Goal: Information Seeking & Learning: Learn about a topic

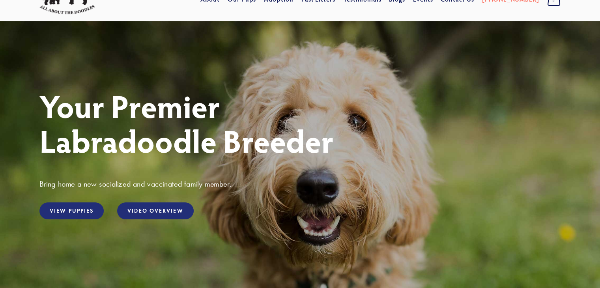
scroll to position [39, 0]
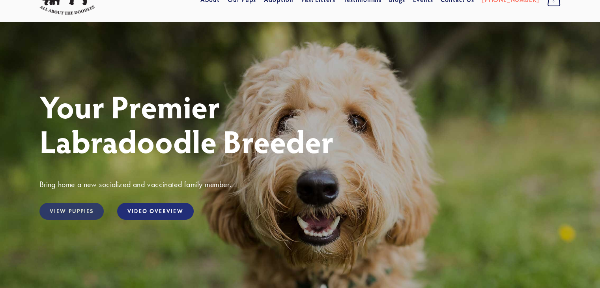
click at [75, 209] on link "View Puppies" at bounding box center [71, 211] width 64 height 17
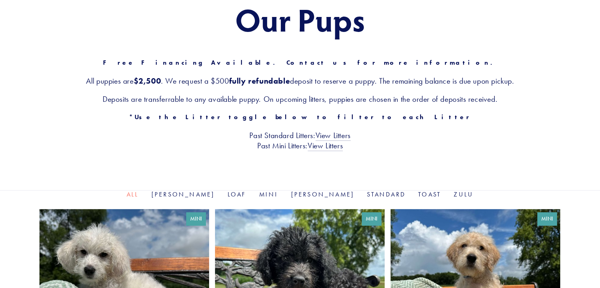
scroll to position [118, 0]
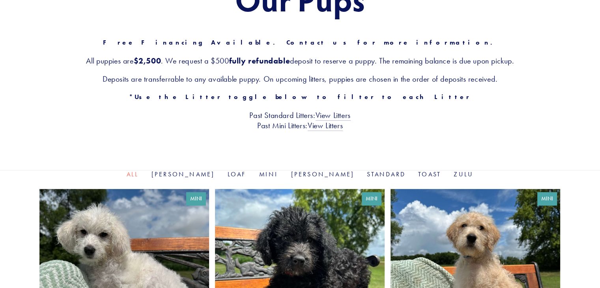
click at [544, 147] on div "Our Pups Free Financing Available. Contact us for more information. All puppies…" at bounding box center [300, 56] width 600 height 228
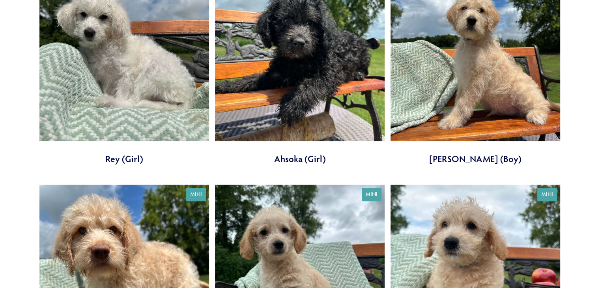
scroll to position [355, 0]
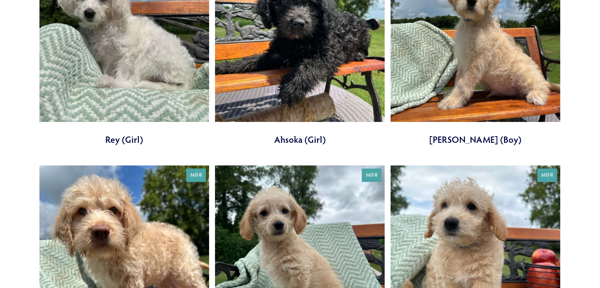
click at [481, 92] on link at bounding box center [476, 48] width 170 height 193
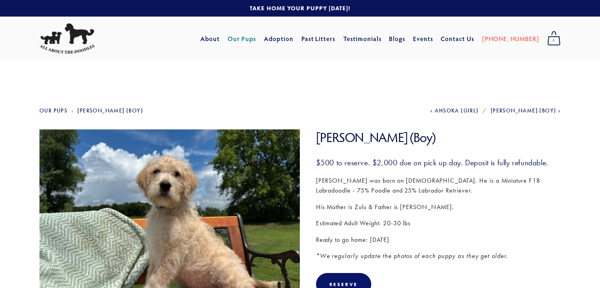
click at [197, 199] on img at bounding box center [169, 226] width 260 height 195
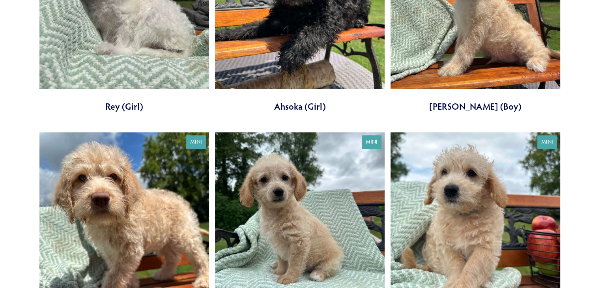
scroll to position [434, 0]
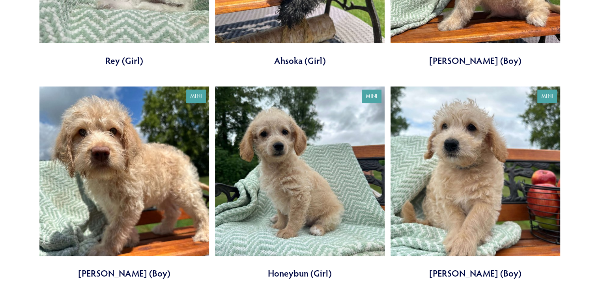
click at [277, 196] on link at bounding box center [300, 182] width 170 height 193
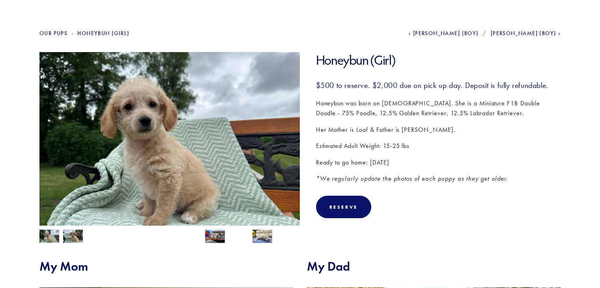
scroll to position [79, 0]
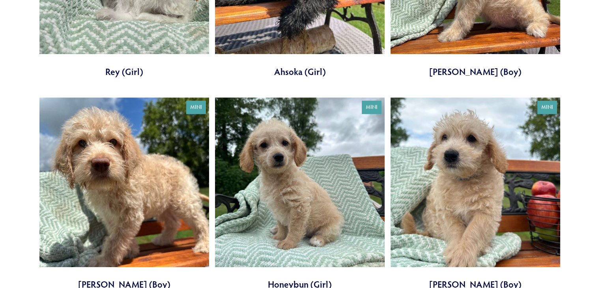
scroll to position [434, 0]
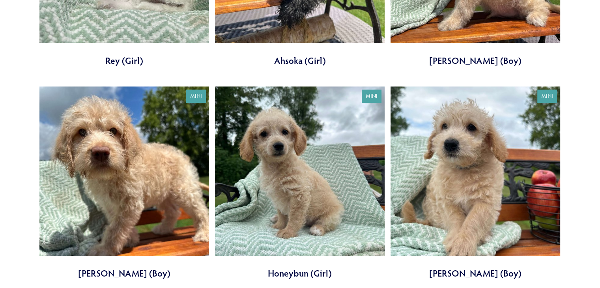
click at [487, 172] on link at bounding box center [476, 182] width 170 height 193
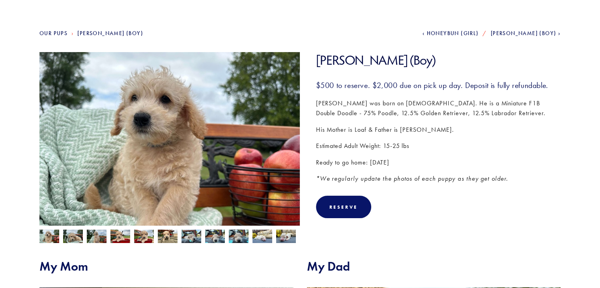
scroll to position [79, 0]
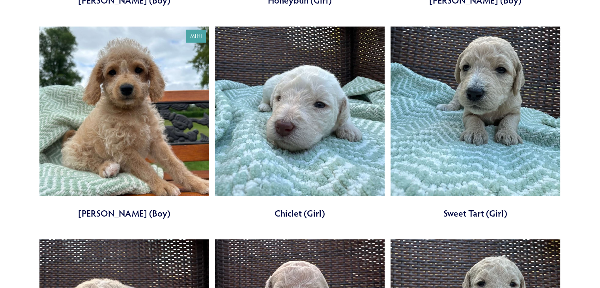
scroll to position [710, 0]
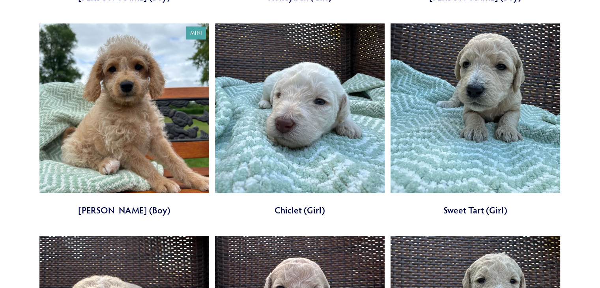
click at [127, 130] on link at bounding box center [124, 119] width 170 height 193
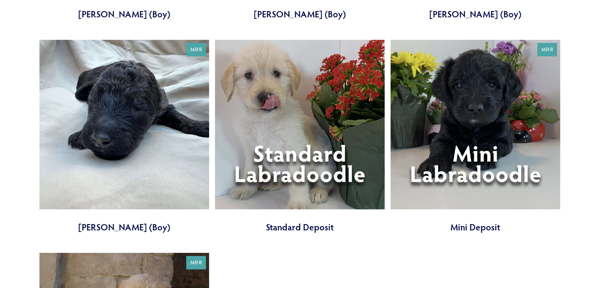
scroll to position [2209, 0]
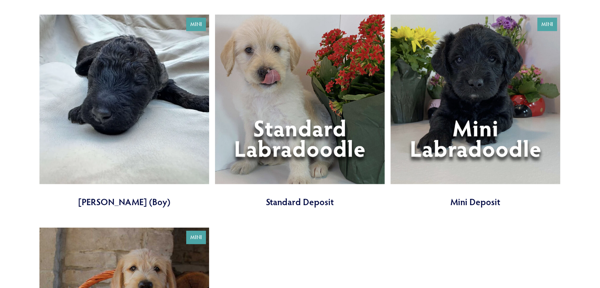
click at [484, 157] on link at bounding box center [476, 111] width 170 height 193
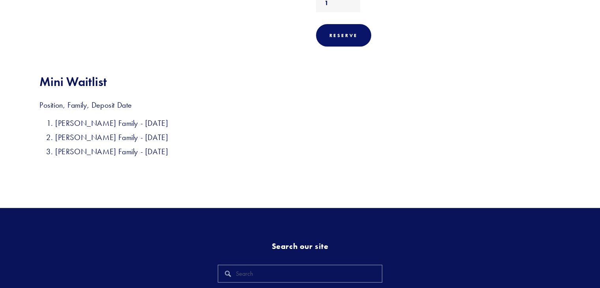
scroll to position [316, 0]
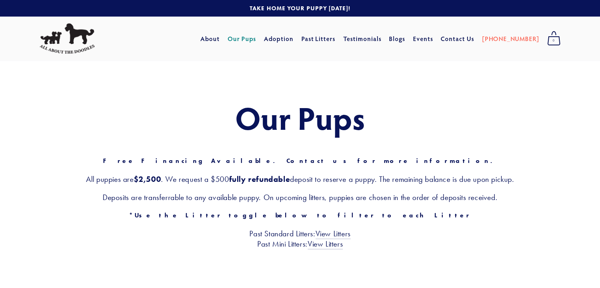
click at [434, 72] on div "Our Pups Free Financing Available. Contact us for more information. All puppies…" at bounding box center [300, 175] width 600 height 228
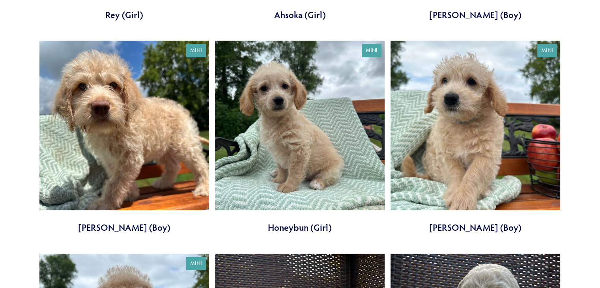
scroll to position [473, 0]
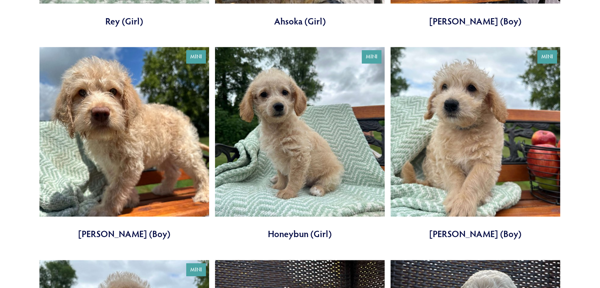
click at [314, 109] on link at bounding box center [300, 143] width 170 height 193
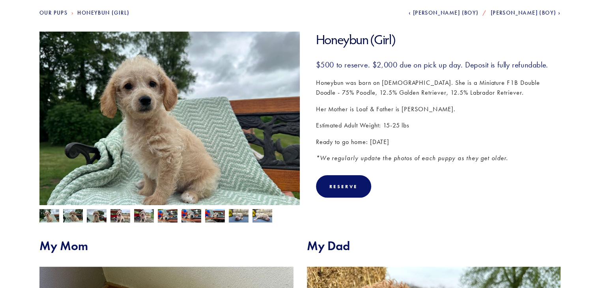
scroll to position [118, 0]
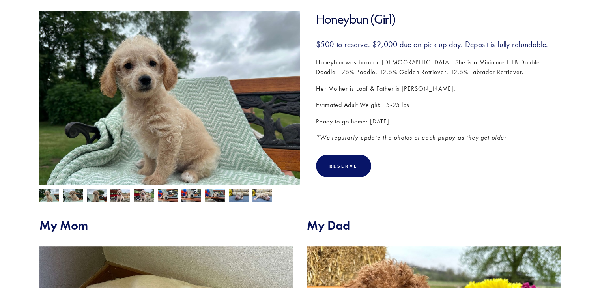
click at [253, 196] on img at bounding box center [262, 195] width 20 height 15
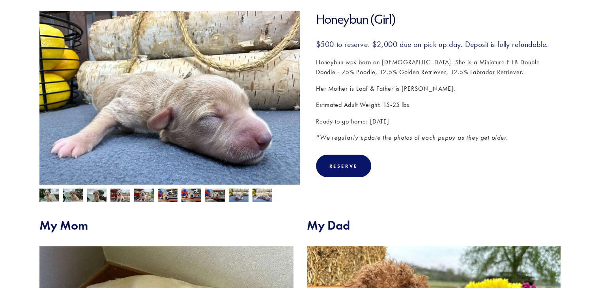
click at [238, 198] on img at bounding box center [239, 195] width 20 height 15
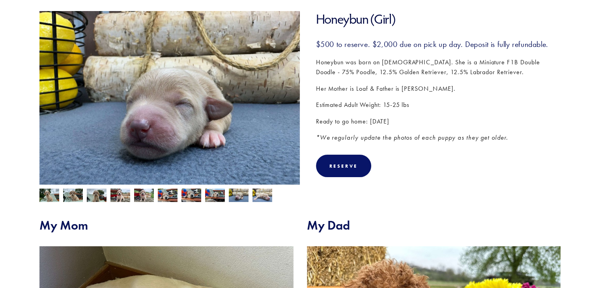
click at [208, 201] on img at bounding box center [215, 196] width 20 height 15
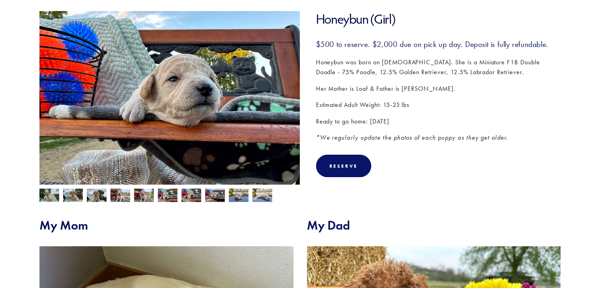
click at [195, 196] on img at bounding box center [191, 195] width 20 height 15
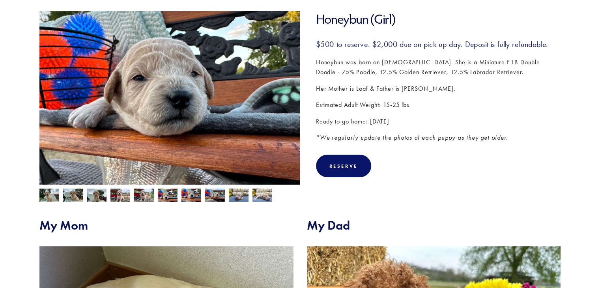
click at [163, 194] on img at bounding box center [168, 195] width 20 height 15
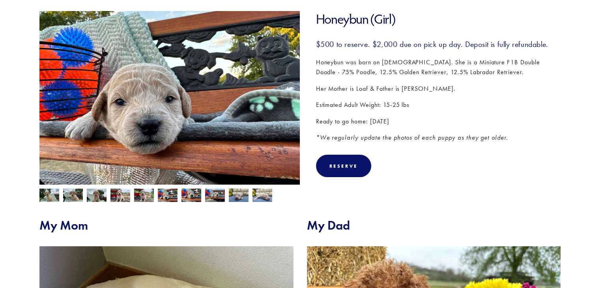
click at [137, 194] on img at bounding box center [144, 196] width 20 height 15
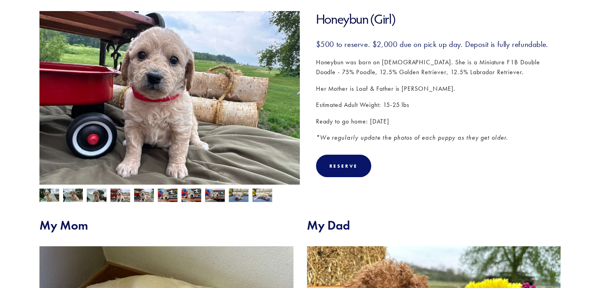
click at [114, 195] on img at bounding box center [120, 196] width 20 height 15
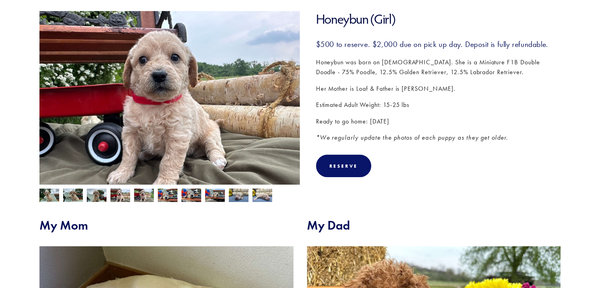
click at [97, 200] on img at bounding box center [97, 196] width 20 height 15
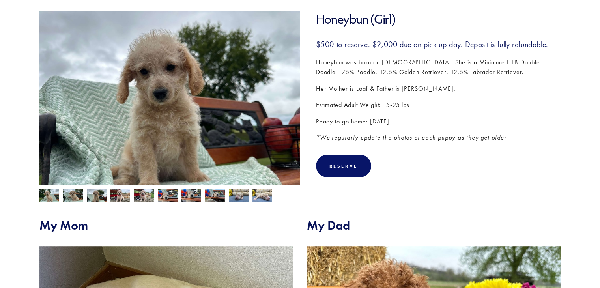
drag, startPoint x: 48, startPoint y: 193, endPoint x: 87, endPoint y: 194, distance: 39.1
click at [49, 193] on img at bounding box center [49, 196] width 20 height 15
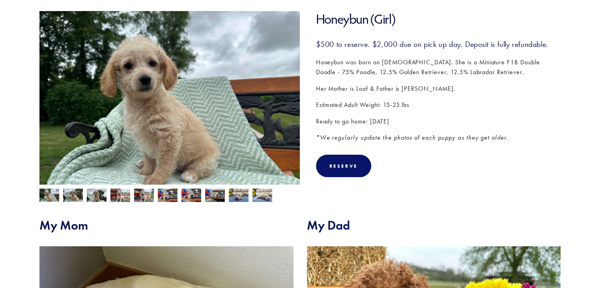
click at [87, 194] on img at bounding box center [97, 196] width 20 height 15
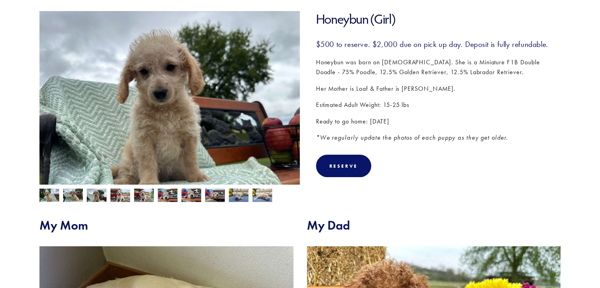
click at [97, 194] on img at bounding box center [97, 196] width 20 height 15
click at [118, 194] on img at bounding box center [120, 196] width 20 height 15
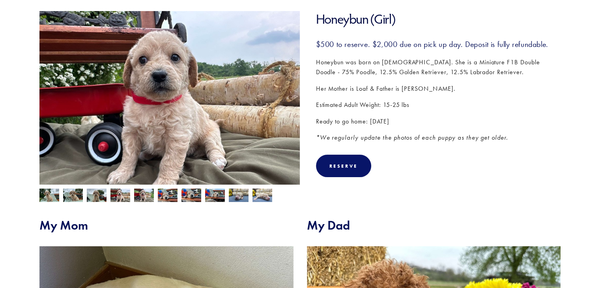
click at [264, 199] on img at bounding box center [262, 195] width 20 height 15
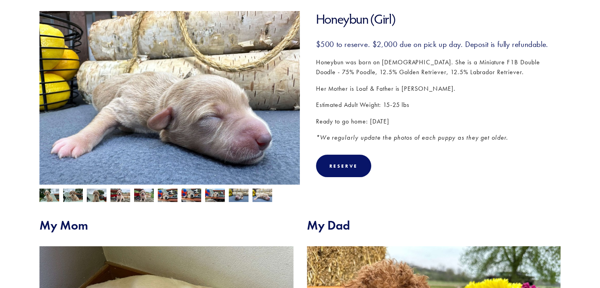
click at [230, 196] on img at bounding box center [239, 195] width 20 height 15
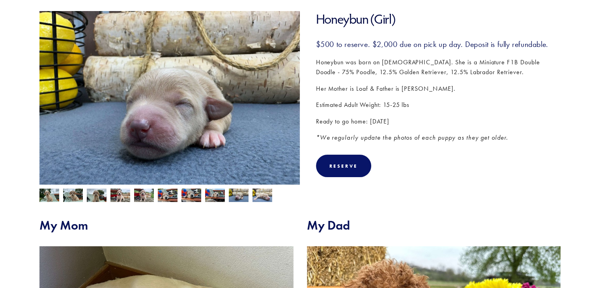
drag, startPoint x: 216, startPoint y: 197, endPoint x: 196, endPoint y: 198, distance: 19.7
click at [216, 197] on img at bounding box center [215, 196] width 20 height 15
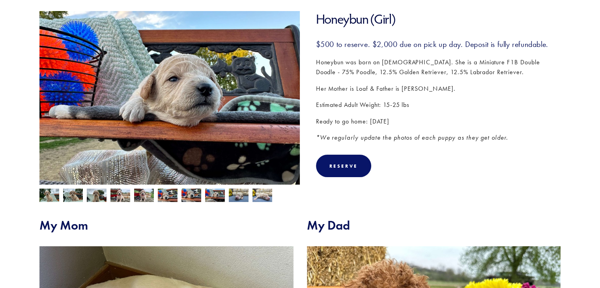
click at [196, 198] on img at bounding box center [191, 195] width 20 height 15
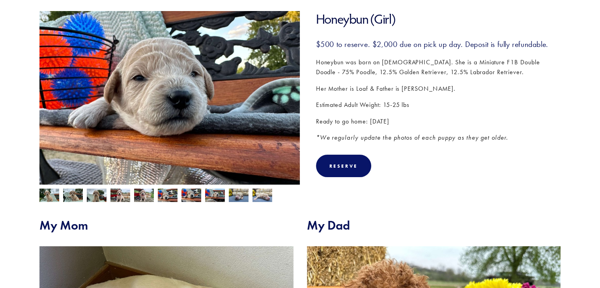
drag, startPoint x: 161, startPoint y: 198, endPoint x: 136, endPoint y: 196, distance: 25.0
click at [160, 198] on img at bounding box center [168, 195] width 20 height 15
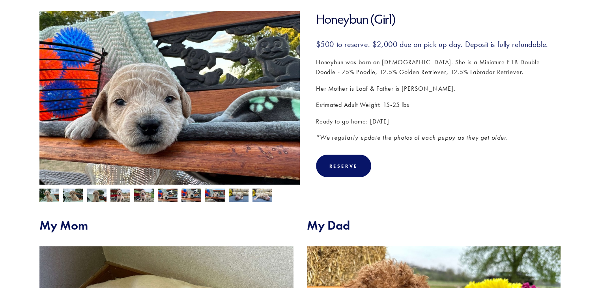
click at [135, 196] on img at bounding box center [144, 196] width 20 height 15
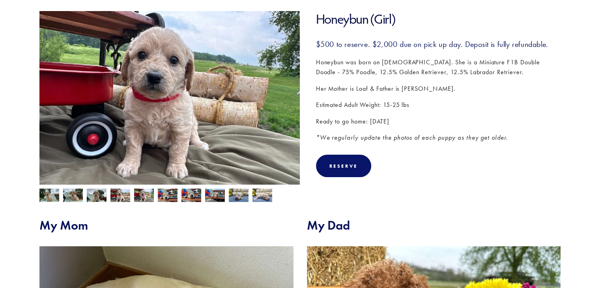
click at [143, 194] on img at bounding box center [144, 196] width 20 height 15
click at [166, 194] on img at bounding box center [168, 195] width 20 height 15
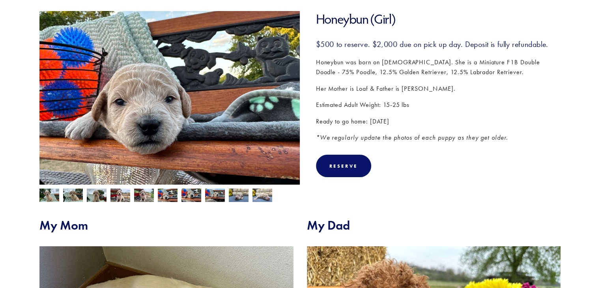
click at [138, 193] on img at bounding box center [144, 196] width 20 height 15
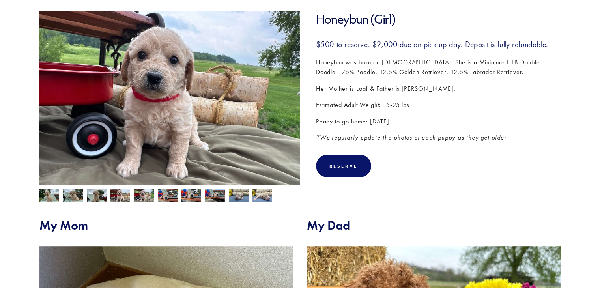
click at [120, 193] on img at bounding box center [120, 196] width 20 height 15
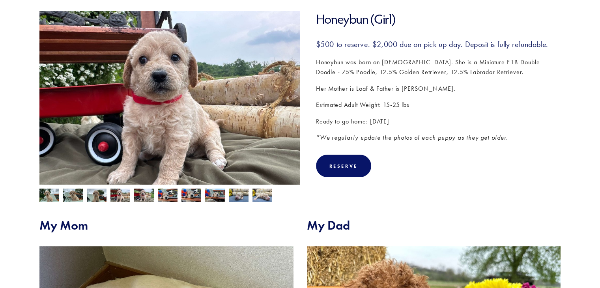
click at [97, 196] on img at bounding box center [97, 196] width 20 height 15
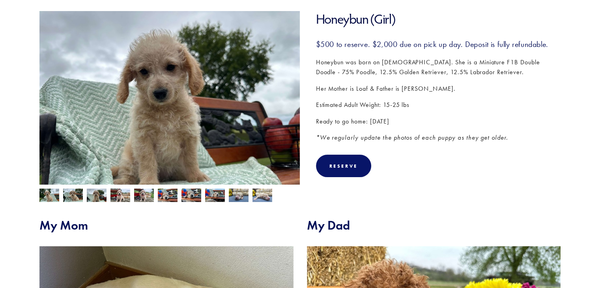
click at [120, 196] on img at bounding box center [120, 196] width 20 height 15
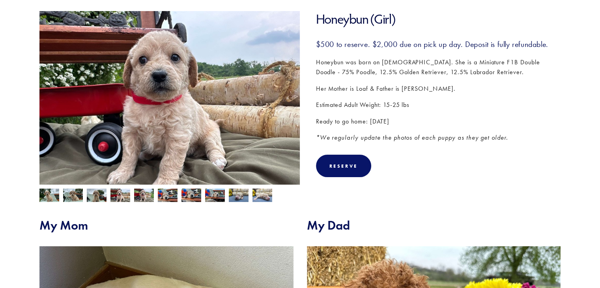
click at [68, 194] on img at bounding box center [73, 196] width 20 height 15
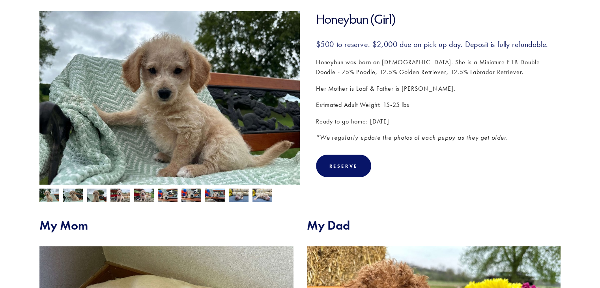
click at [146, 200] on img at bounding box center [144, 196] width 20 height 15
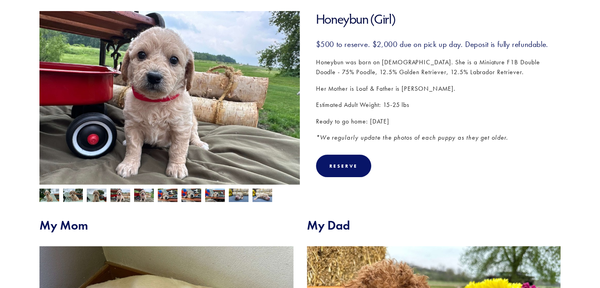
click at [124, 198] on img at bounding box center [120, 196] width 20 height 15
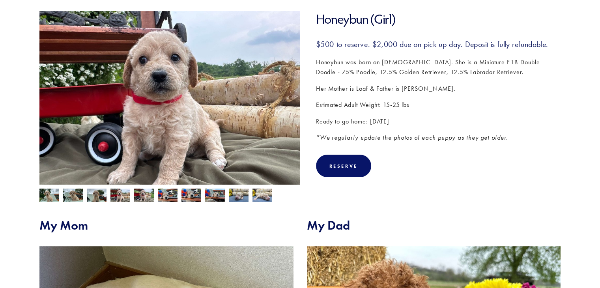
click at [97, 195] on img at bounding box center [97, 196] width 20 height 15
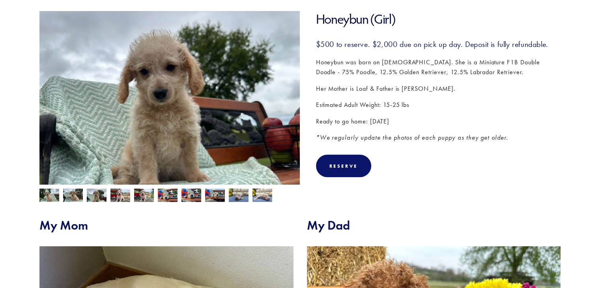
click at [79, 195] on img at bounding box center [73, 196] width 20 height 15
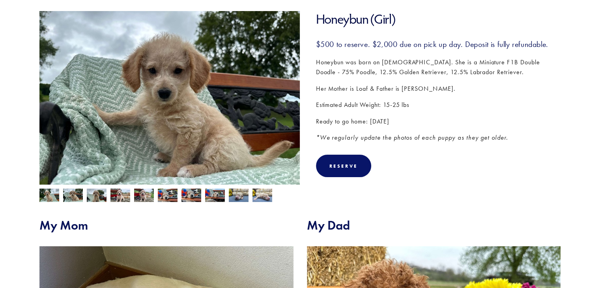
click at [52, 195] on img at bounding box center [49, 196] width 20 height 15
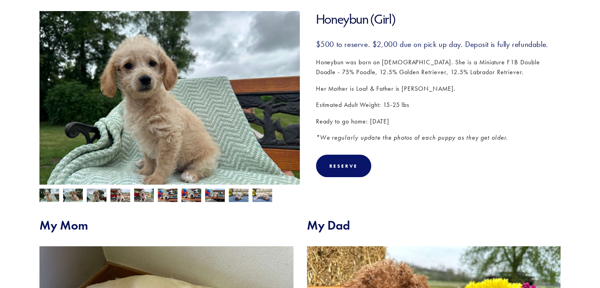
click at [45, 196] on img at bounding box center [49, 196] width 20 height 15
click at [67, 196] on img at bounding box center [73, 196] width 20 height 15
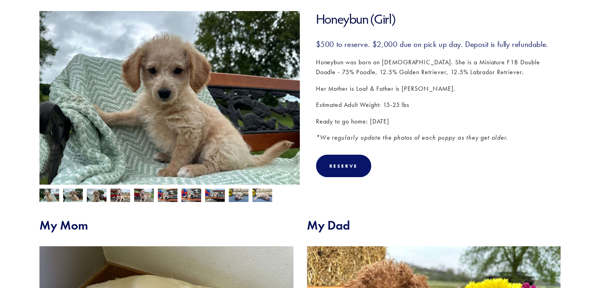
click at [92, 196] on img at bounding box center [97, 196] width 20 height 15
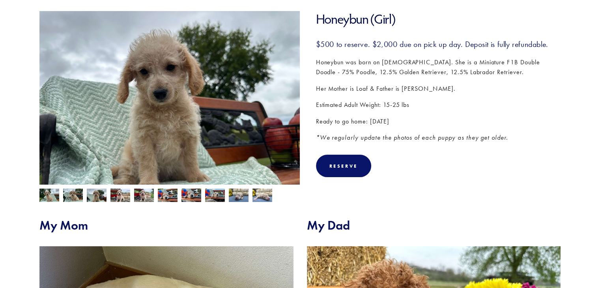
click at [121, 198] on img at bounding box center [120, 196] width 20 height 15
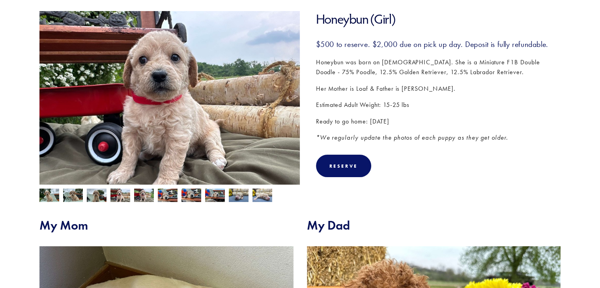
click at [90, 196] on img at bounding box center [97, 196] width 20 height 15
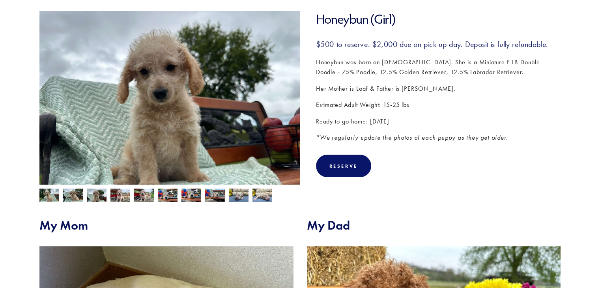
click at [115, 194] on img at bounding box center [120, 196] width 20 height 15
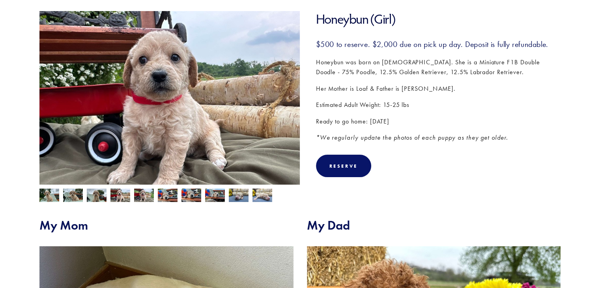
click at [95, 199] on img at bounding box center [97, 196] width 20 height 15
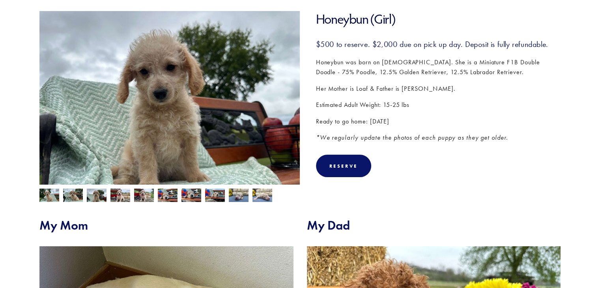
click at [73, 191] on img at bounding box center [73, 196] width 20 height 15
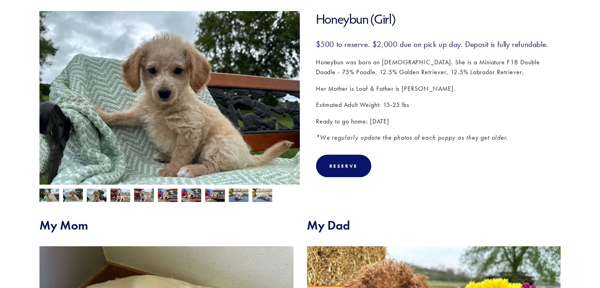
click at [43, 194] on img at bounding box center [49, 196] width 20 height 15
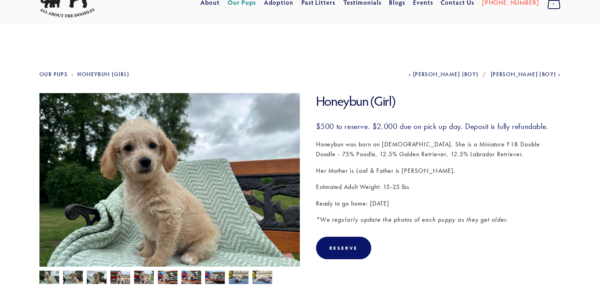
scroll to position [0, 0]
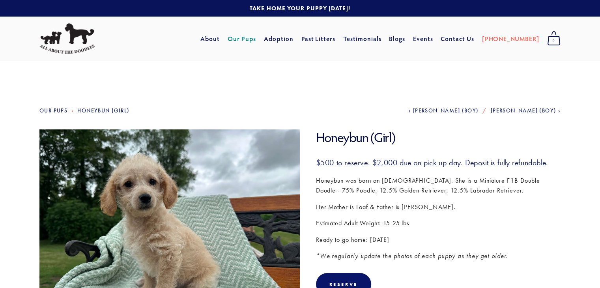
click at [531, 223] on p "Estimated Adult Weight: 15-25 lbs" at bounding box center [438, 223] width 245 height 10
click at [443, 110] on link "Previous Darth Vader (Boy)" at bounding box center [444, 110] width 70 height 7
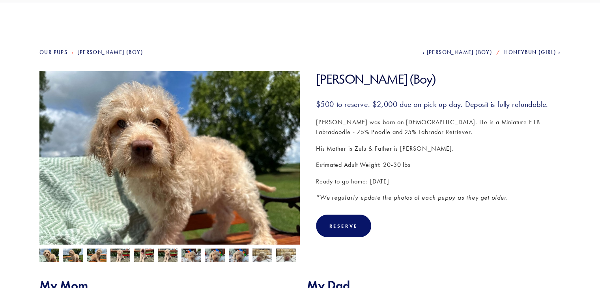
scroll to position [79, 0]
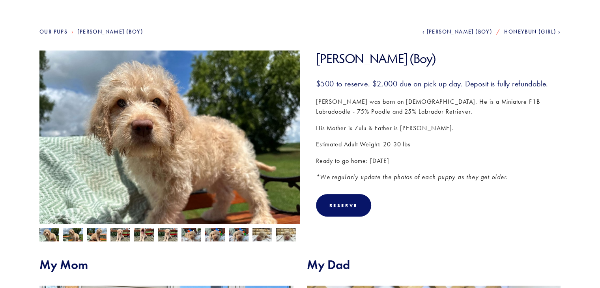
click at [531, 32] on span "Honeybun (Girl)" at bounding box center [530, 31] width 52 height 7
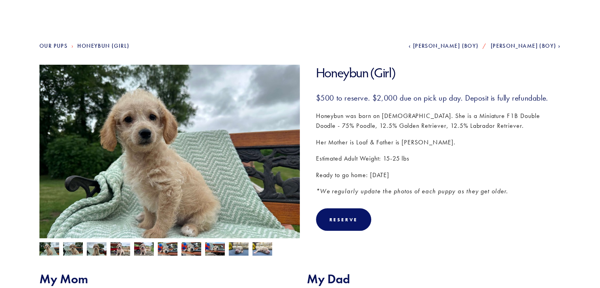
scroll to position [39, 0]
